Goal: Transaction & Acquisition: Subscribe to service/newsletter

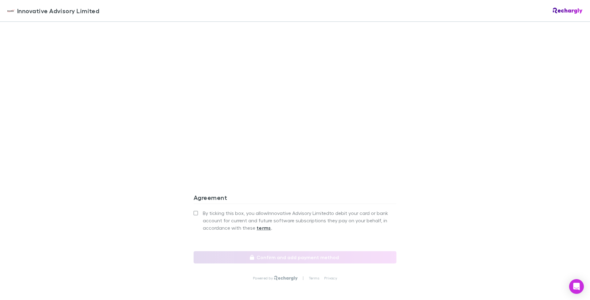
scroll to position [488, 0]
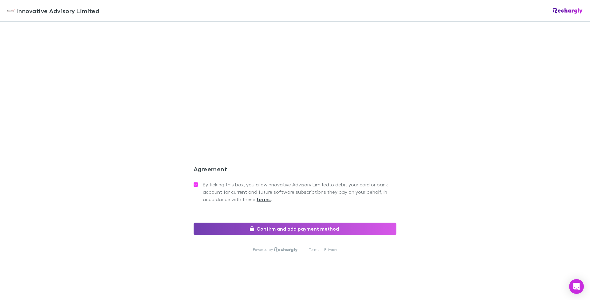
click at [279, 230] on button "Confirm and add payment method" at bounding box center [295, 229] width 203 height 12
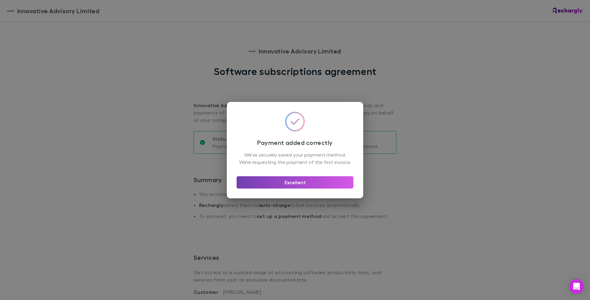
click at [289, 187] on button "Excellent" at bounding box center [295, 182] width 117 height 12
